Goal: Task Accomplishment & Management: Use online tool/utility

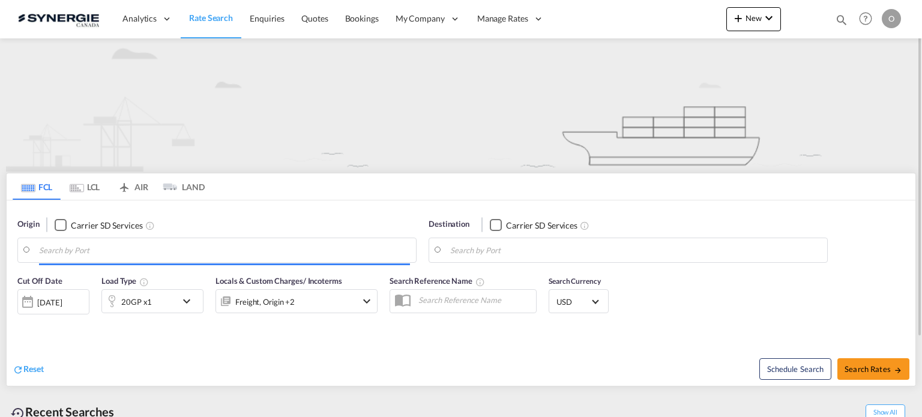
type input "Saskatoon, SK, CASAK"
type input "Navegantes, BRNVT"
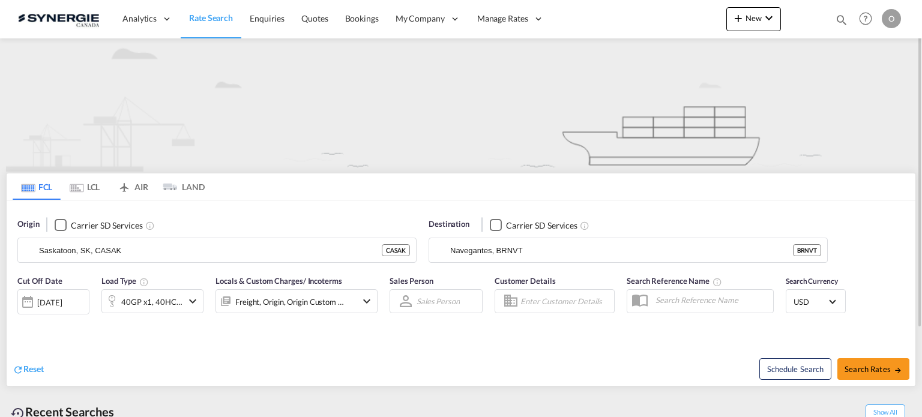
click at [838, 19] on md-icon "icon-magnify" at bounding box center [841, 19] width 13 height 13
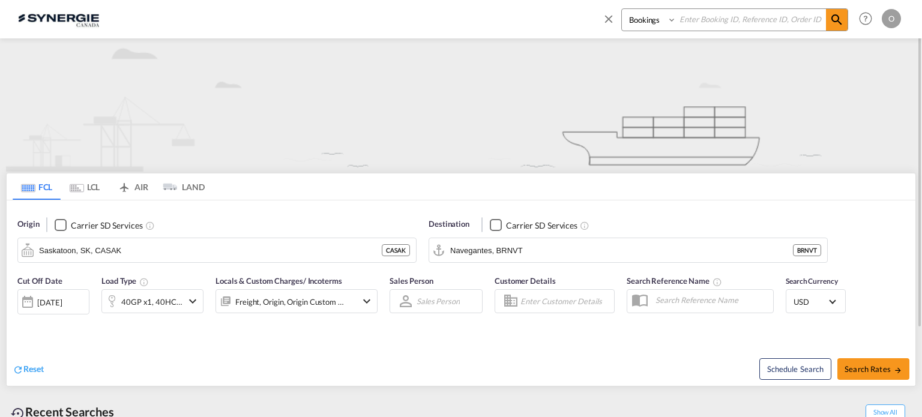
click at [648, 24] on select "Bookings Quotes Enquiries" at bounding box center [650, 20] width 57 height 22
select select "Quotes"
click at [622, 9] on select "Bookings Quotes Enquiries" at bounding box center [650, 20] width 57 height 22
click at [687, 22] on input at bounding box center [751, 19] width 149 height 21
paste input "SYC000014981"
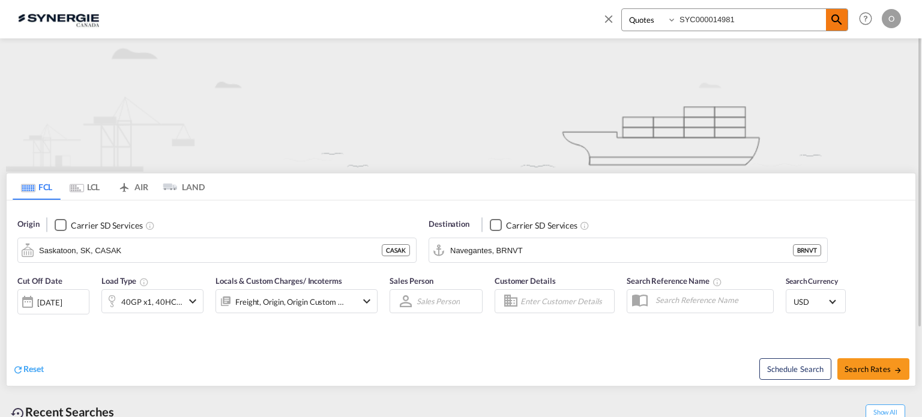
type input "SYC000014981"
click at [833, 22] on md-icon "icon-magnify" at bounding box center [837, 20] width 14 height 14
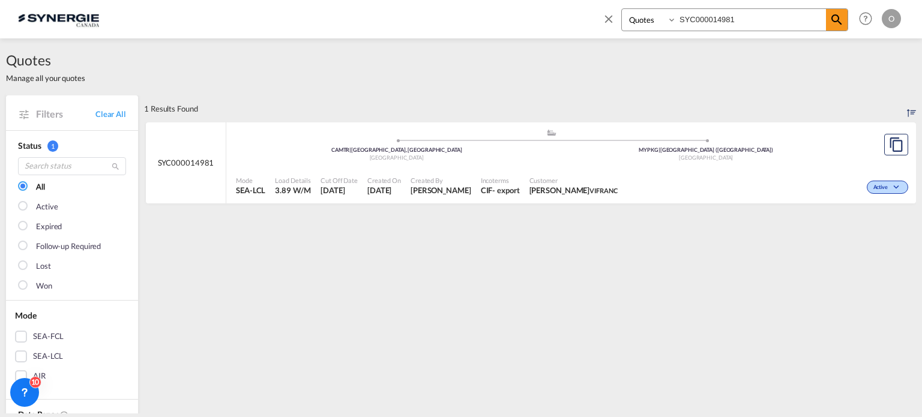
click at [576, 189] on span "[PERSON_NAME]" at bounding box center [574, 190] width 88 height 11
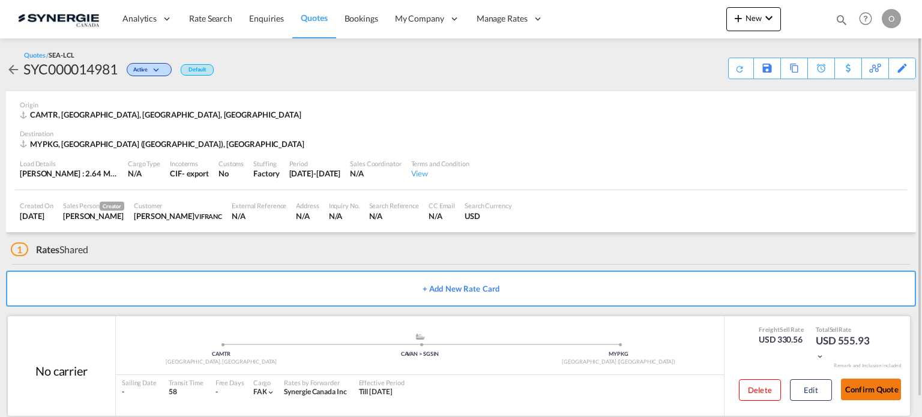
click at [861, 394] on button "Confirm Quote" at bounding box center [871, 390] width 60 height 22
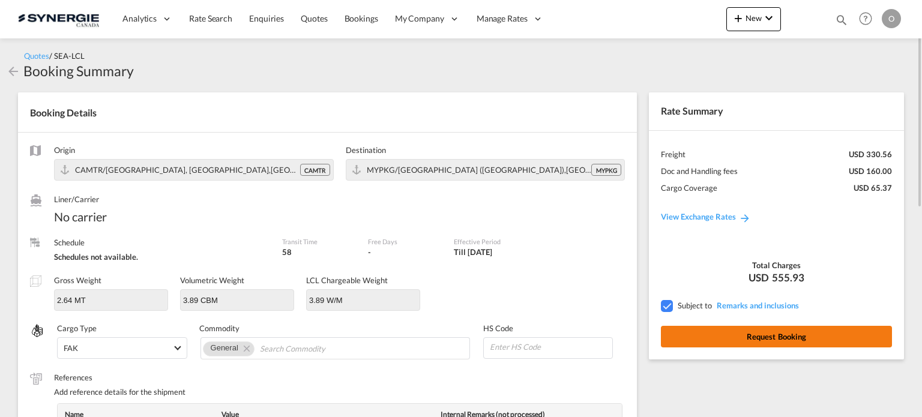
click at [777, 330] on button "Request Booking" at bounding box center [776, 337] width 231 height 22
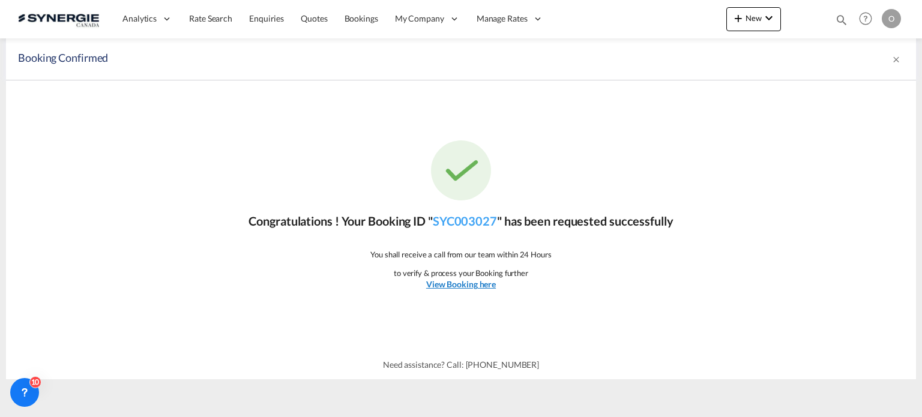
click at [475, 285] on u "View Booking here" at bounding box center [461, 284] width 70 height 10
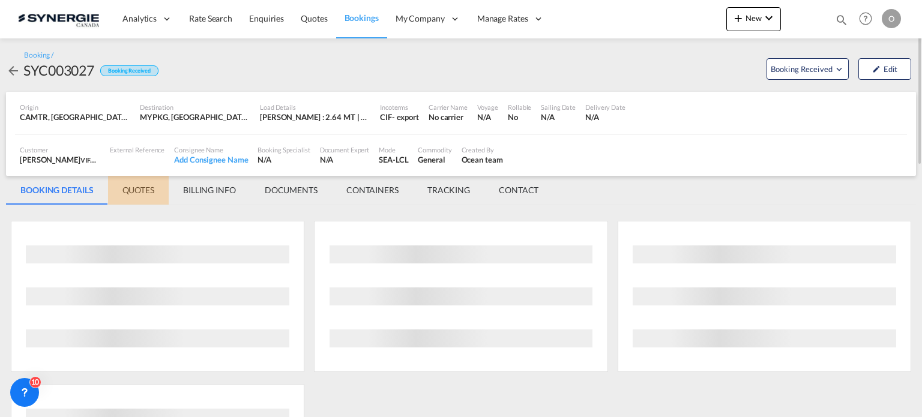
click at [142, 191] on md-tab-item "QUOTES" at bounding box center [138, 190] width 61 height 29
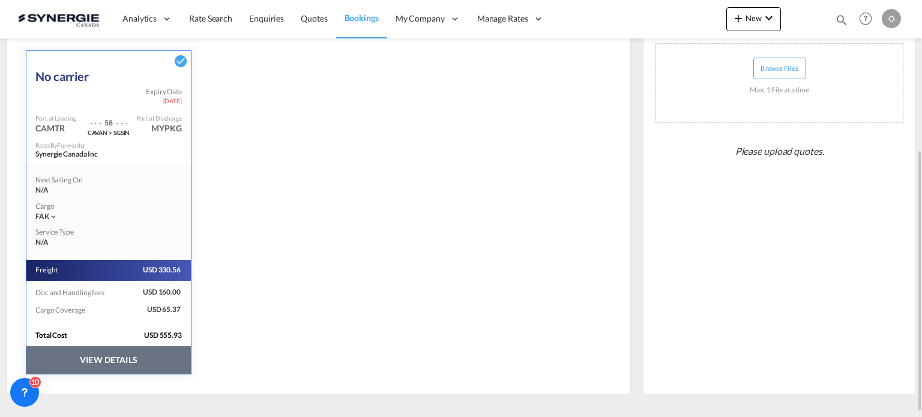
scroll to position [246, 0]
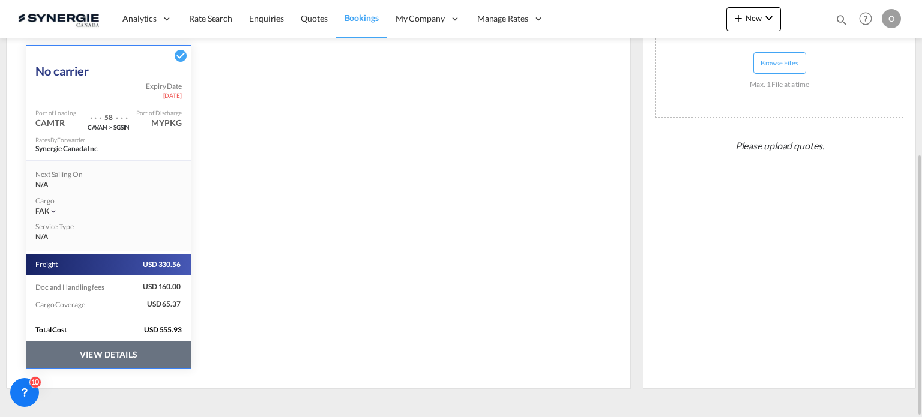
click at [160, 355] on button "VIEW DETAILS" at bounding box center [108, 355] width 165 height 28
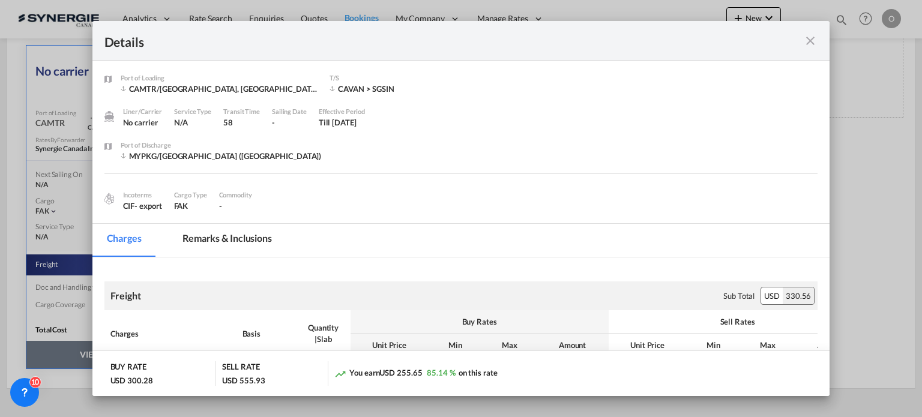
click at [253, 240] on md-tab-item "Remarks & Inclusions" at bounding box center [227, 240] width 118 height 33
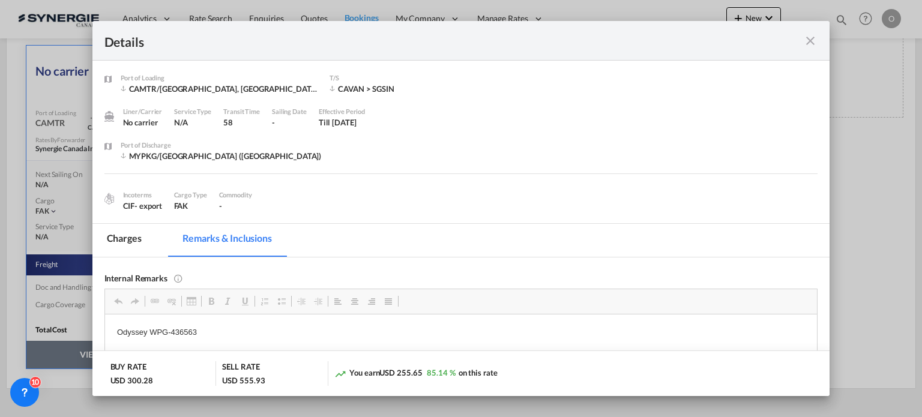
scroll to position [120, 0]
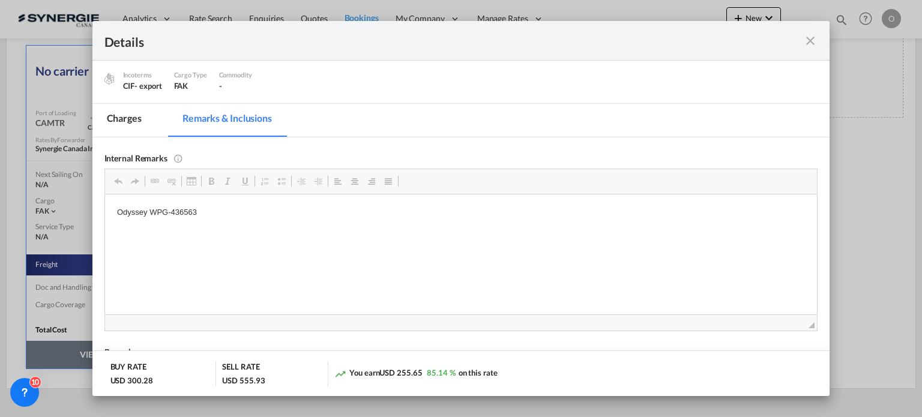
drag, startPoint x: 202, startPoint y: 212, endPoint x: 163, endPoint y: 212, distance: 39.0
drag, startPoint x: 192, startPoint y: 213, endPoint x: 151, endPoint y: 214, distance: 40.9
click at [151, 214] on p "Odyssey WPG-436563" at bounding box center [460, 212] width 689 height 13
copy p "WPG-436563"
